Goal: Task Accomplishment & Management: Use online tool/utility

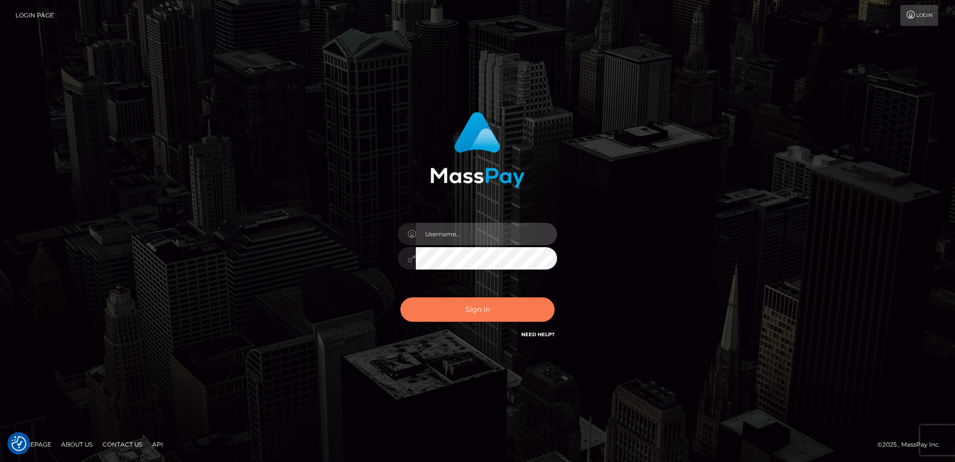
type input "David.B2Sprin"
click at [492, 309] on button "Sign in" at bounding box center [477, 309] width 154 height 24
type input "[PERSON_NAME].B2Sprin"
drag, startPoint x: 473, startPoint y: 309, endPoint x: 478, endPoint y: 311, distance: 5.4
click at [473, 309] on button "Sign in" at bounding box center [477, 309] width 154 height 24
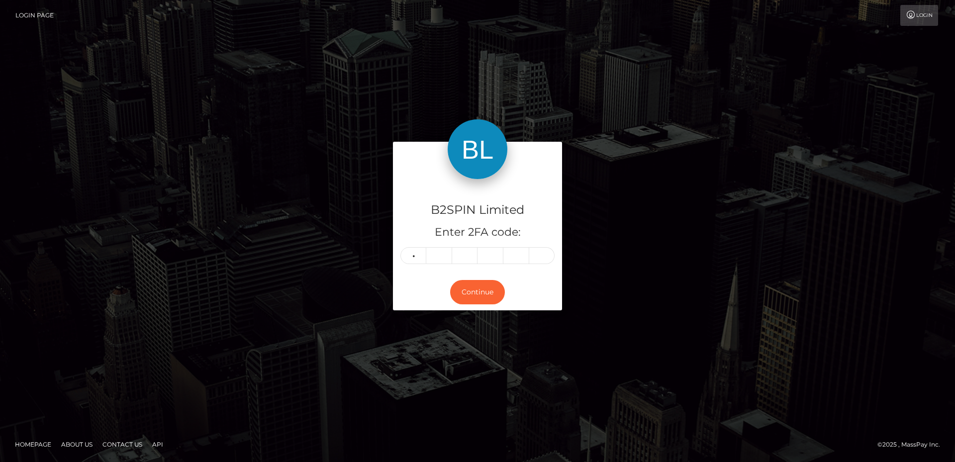
type input "6"
type input "4"
type input "6"
type input "9"
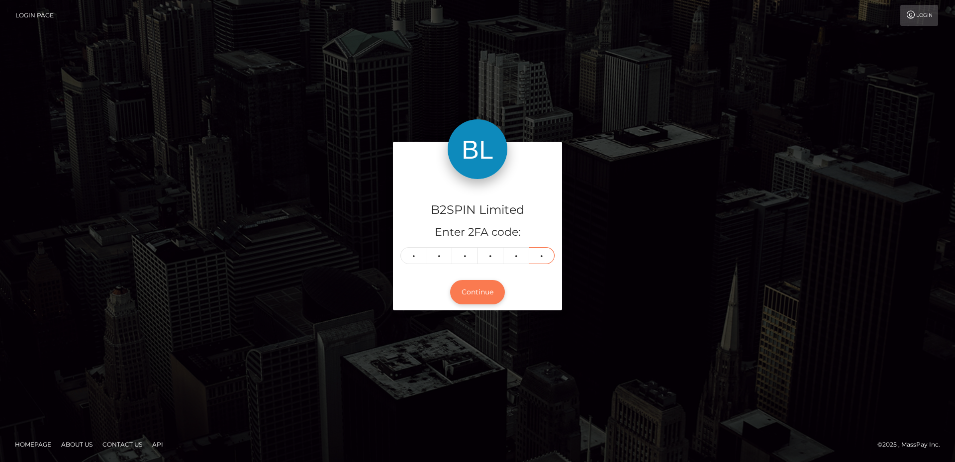
type input "5"
click at [479, 291] on button "Continue" at bounding box center [477, 292] width 55 height 24
drag, startPoint x: 77, startPoint y: 204, endPoint x: 114, endPoint y: 201, distance: 37.4
click at [77, 204] on div "B2SPIN Limited Enter 2FA code: 6 4 6 9 9 5 646995 Continue" at bounding box center [477, 231] width 955 height 328
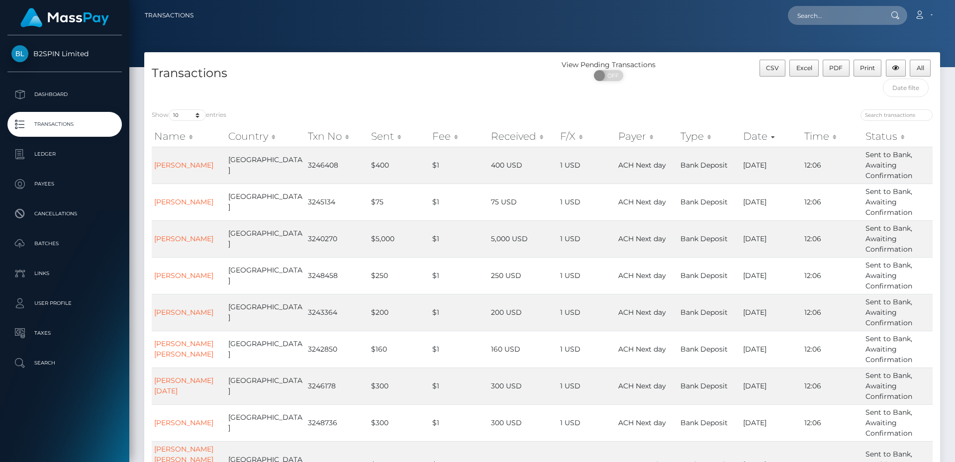
click at [179, 121] on div "Show 10 25 50 100 250 500 1,000 3,500 entries" at bounding box center [343, 116] width 383 height 14
click at [190, 117] on select "10 25 50 100 250 500 1,000 3,500" at bounding box center [187, 114] width 37 height 11
select select "3500"
click at [170, 109] on select "10 25 50 100 250 500 1,000 3,500" at bounding box center [187, 114] width 37 height 11
click at [797, 69] on span "Excel" at bounding box center [804, 67] width 16 height 7
